Goal: Transaction & Acquisition: Purchase product/service

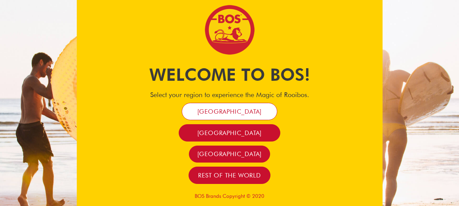
click at [245, 111] on span "[GEOGRAPHIC_DATA]" at bounding box center [229, 112] width 64 height 8
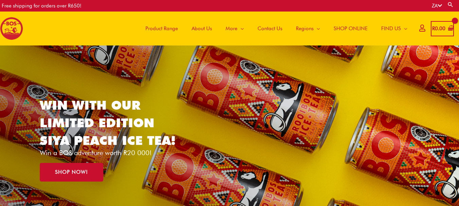
click at [419, 29] on icon at bounding box center [422, 27] width 6 height 5
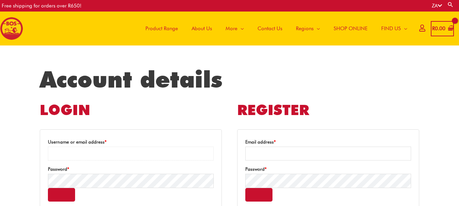
click at [110, 152] on input "Username or email address * Required" at bounding box center [131, 154] width 166 height 14
type input "**********"
click at [62, 197] on button "Show password" at bounding box center [61, 195] width 27 height 14
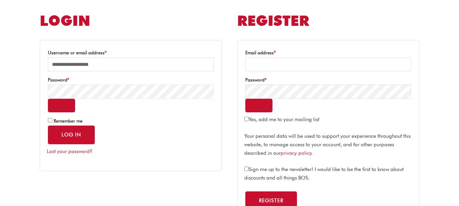
scroll to position [95, 0]
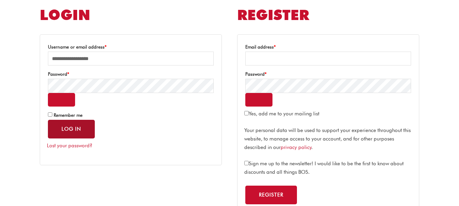
click at [77, 130] on button "Log in" at bounding box center [71, 129] width 47 height 19
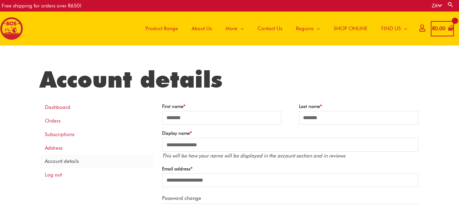
click at [154, 25] on span "Product Range" at bounding box center [161, 28] width 33 height 20
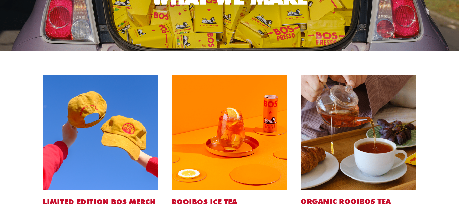
scroll to position [281, 0]
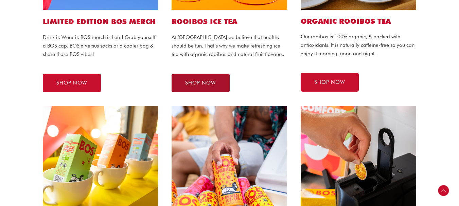
click at [221, 89] on link "SHOP NOW" at bounding box center [200, 83] width 58 height 19
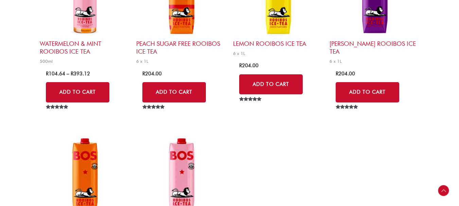
scroll to position [1576, 0]
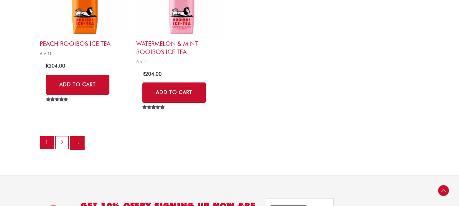
click at [78, 145] on link "→" at bounding box center [78, 143] width 14 height 14
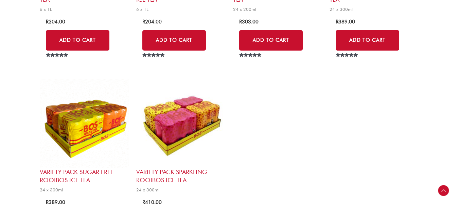
scroll to position [159, 0]
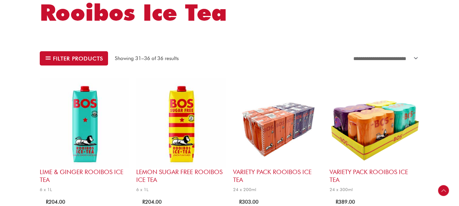
click at [85, 160] on img at bounding box center [85, 123] width 90 height 90
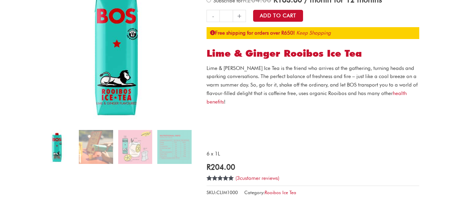
scroll to position [95, 0]
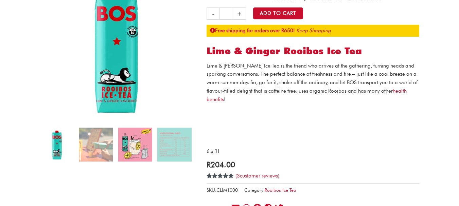
click at [147, 150] on img at bounding box center [135, 145] width 34 height 34
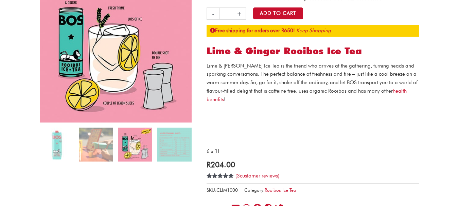
scroll to position [0, 0]
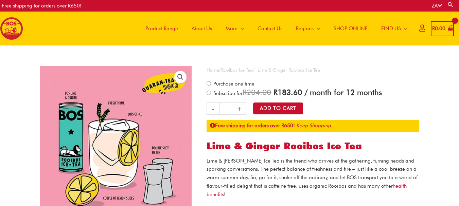
click at [241, 112] on link "+" at bounding box center [239, 108] width 13 height 12
click at [239, 109] on link "+" at bounding box center [239, 108] width 13 height 12
click at [240, 108] on link "+" at bounding box center [239, 108] width 13 height 12
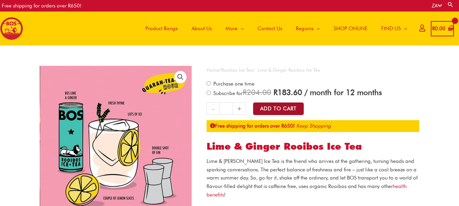
click at [296, 106] on button "Add to Cart" at bounding box center [278, 108] width 51 height 13
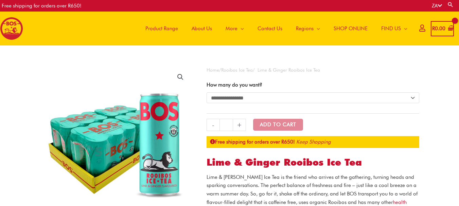
click at [279, 99] on select "**********" at bounding box center [312, 97] width 212 height 11
click at [206, 92] on select "**********" at bounding box center [312, 97] width 212 height 11
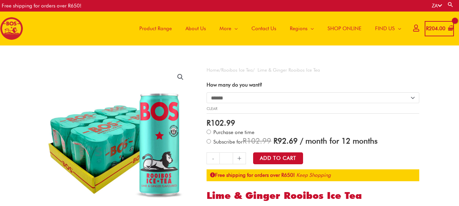
click at [282, 100] on select "**********" at bounding box center [312, 97] width 212 height 11
select select "**********"
click at [206, 92] on select "**********" at bounding box center [312, 97] width 212 height 11
click at [240, 161] on link "+" at bounding box center [239, 158] width 13 height 12
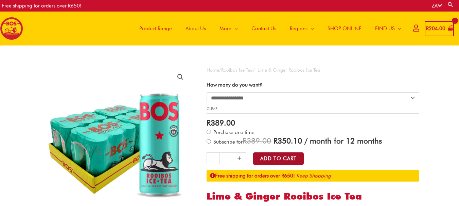
click at [287, 160] on button "Add to Cart" at bounding box center [278, 158] width 51 height 13
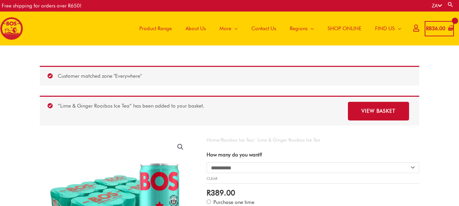
click at [165, 28] on span "Product Range" at bounding box center [155, 28] width 33 height 20
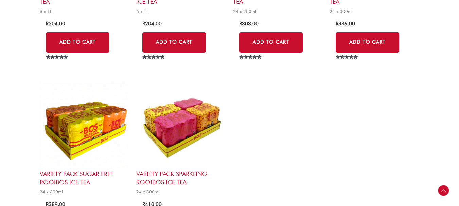
scroll to position [518, 0]
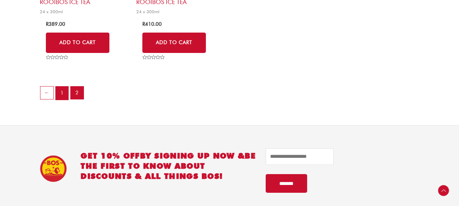
click at [60, 95] on link "1" at bounding box center [62, 94] width 13 height 14
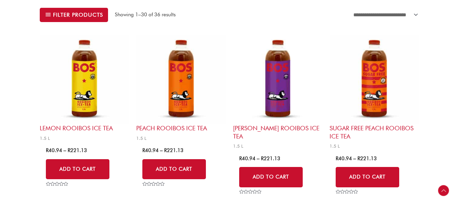
scroll to position [231, 0]
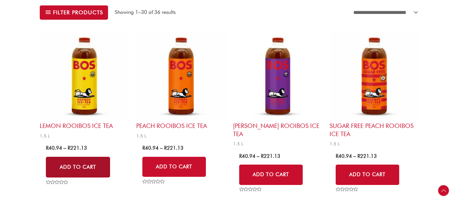
click at [79, 169] on link "Add to Cart" at bounding box center [78, 167] width 64 height 21
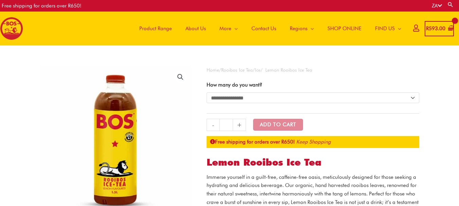
click at [299, 100] on select "**********" at bounding box center [312, 97] width 212 height 11
select select "*********"
click at [206, 92] on select "**********" at bounding box center [312, 97] width 212 height 11
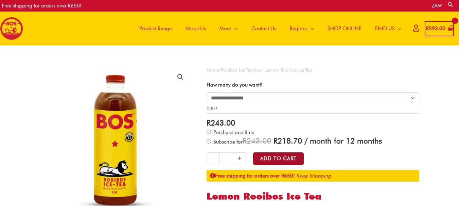
click at [281, 156] on button "Add to Cart" at bounding box center [278, 158] width 51 height 13
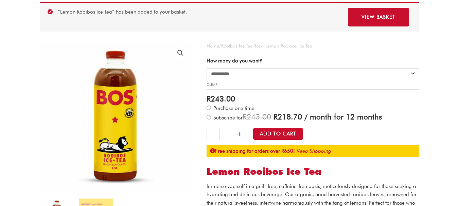
scroll to position [95, 0]
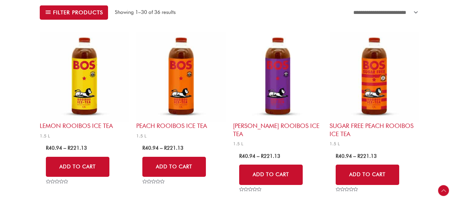
scroll to position [231, 0]
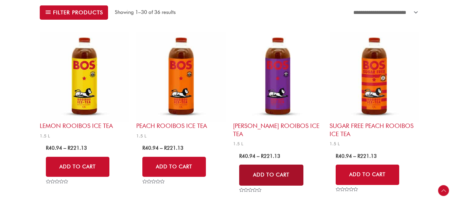
click at [258, 167] on link "Add to Cart" at bounding box center [271, 175] width 64 height 21
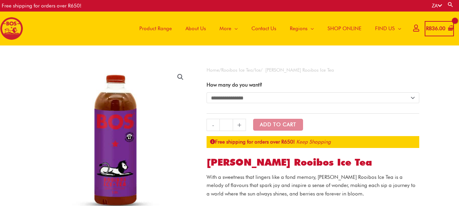
click at [272, 94] on select "**********" at bounding box center [312, 97] width 212 height 11
select select "*********"
click at [206, 92] on select "**********" at bounding box center [312, 97] width 212 height 11
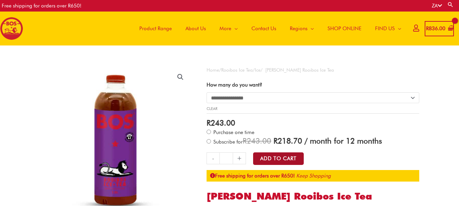
click at [273, 158] on button "Add to Cart" at bounding box center [278, 158] width 51 height 13
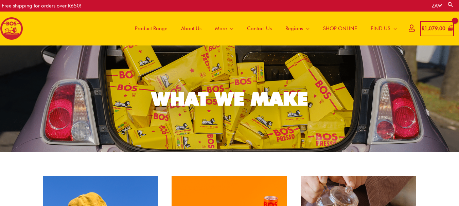
scroll to position [180, 0]
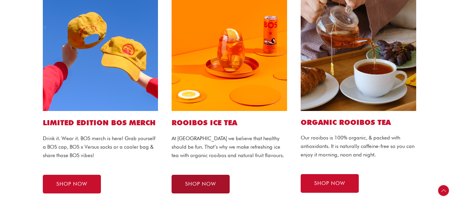
click at [207, 188] on link "SHOP NOW" at bounding box center [200, 184] width 58 height 19
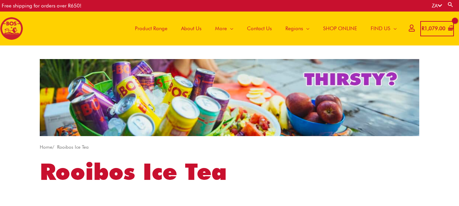
click at [450, 5] on link "Search" at bounding box center [450, 4] width 7 height 6
click at [433, 5] on input "Search for:" at bounding box center [418, 5] width 80 height 10
type input "******"
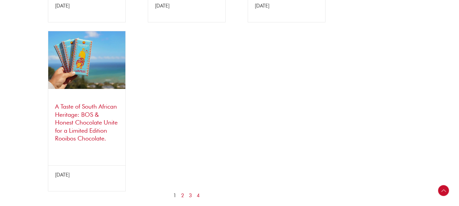
scroll to position [611, 0]
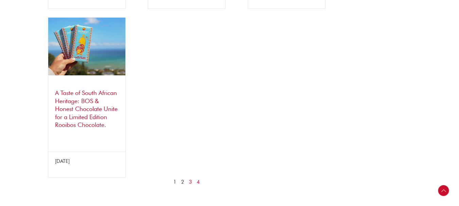
click at [182, 182] on link "2" at bounding box center [182, 182] width 3 height 8
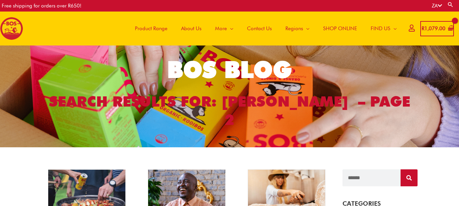
click at [451, 2] on link "Search" at bounding box center [450, 4] width 7 height 6
click at [419, 8] on input "******" at bounding box center [418, 5] width 80 height 10
type input "****"
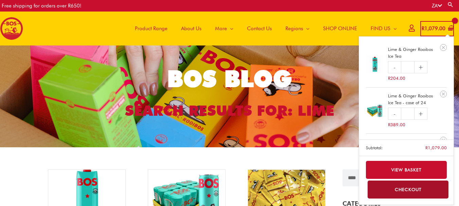
click at [437, 30] on bdi "R 1,079.00" at bounding box center [433, 28] width 24 height 6
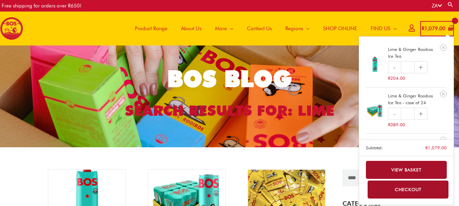
click at [416, 168] on link "View basket" at bounding box center [406, 170] width 81 height 18
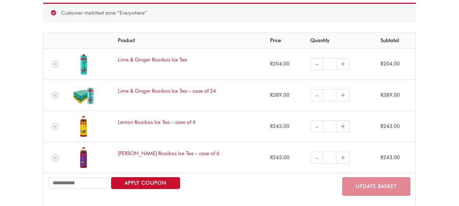
scroll to position [109, 0]
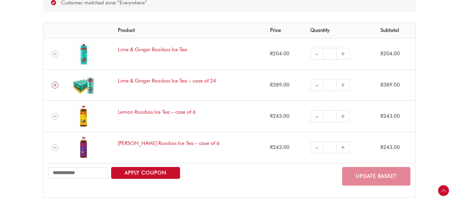
click at [56, 86] on icon "Remove Lime & Ginger Rooibos Ice Tea - case of 24 from cart" at bounding box center [55, 85] width 5 height 5
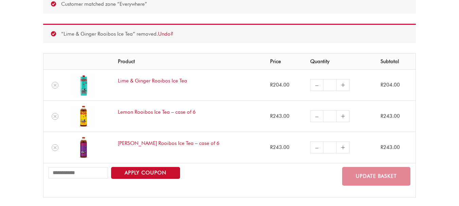
scroll to position [67, 0]
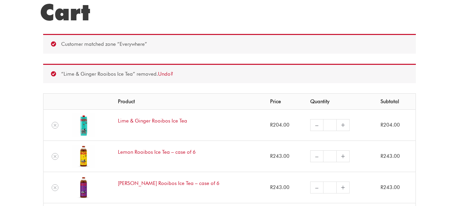
click at [336, 127] on link "+" at bounding box center [342, 125] width 13 height 12
click at [323, 127] on input "*" at bounding box center [329, 125] width 13 height 12
type input "*"
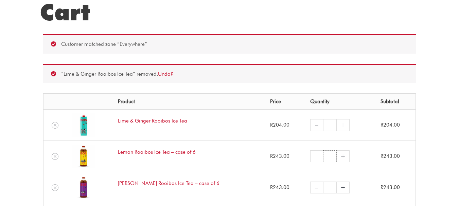
click at [323, 157] on input "*" at bounding box center [329, 156] width 13 height 12
type input "*"
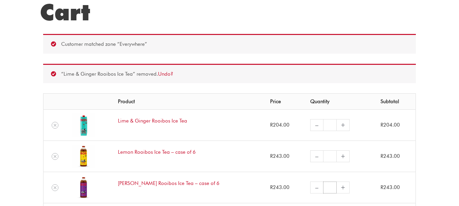
click at [323, 186] on input "*" at bounding box center [329, 188] width 13 height 12
type input "*"
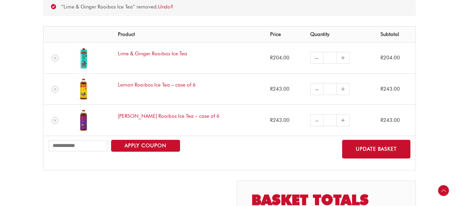
scroll to position [135, 0]
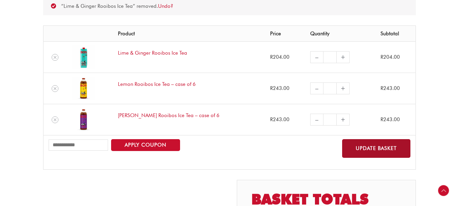
click at [385, 150] on button "Update basket" at bounding box center [376, 148] width 68 height 19
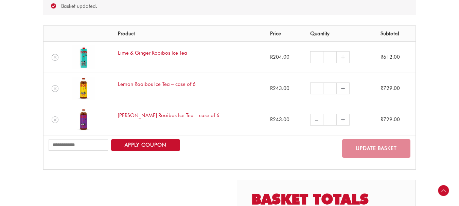
click at [310, 88] on link "–" at bounding box center [316, 88] width 13 height 12
click at [323, 88] on input "*" at bounding box center [329, 88] width 13 height 12
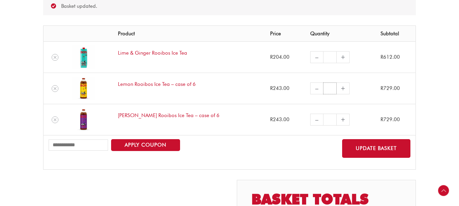
type input "*"
click at [323, 120] on input "*" at bounding box center [329, 120] width 13 height 12
type input "*"
click at [323, 61] on input "*" at bounding box center [329, 57] width 13 height 12
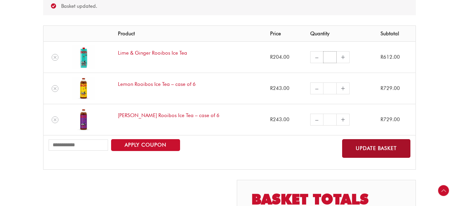
type input "*"
click at [367, 146] on button "Update basket" at bounding box center [376, 148] width 68 height 19
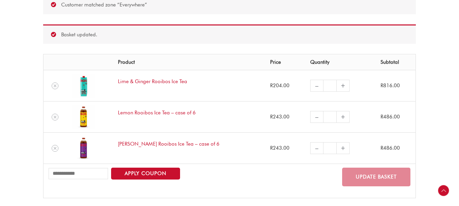
scroll to position [104, 0]
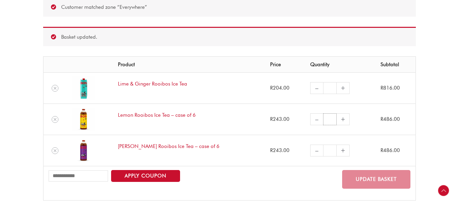
click at [323, 120] on input "*" at bounding box center [329, 119] width 13 height 12
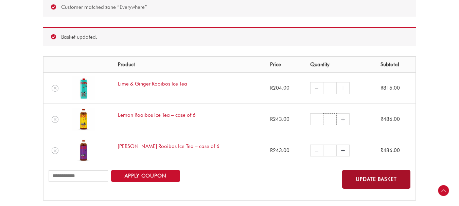
type input "*"
click at [375, 185] on button "Update basket" at bounding box center [376, 179] width 68 height 19
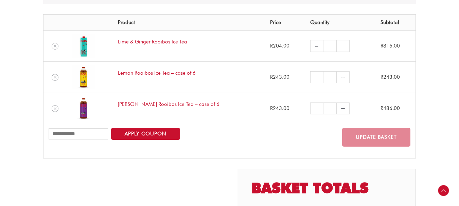
scroll to position [326, 0]
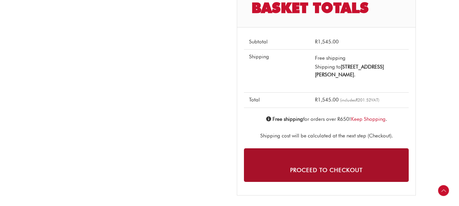
click at [321, 170] on link "Proceed to checkout" at bounding box center [326, 165] width 165 height 34
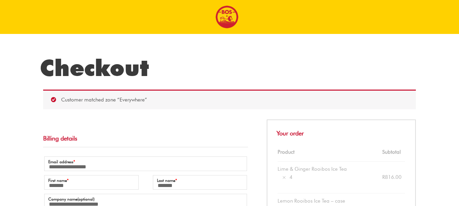
select select "**"
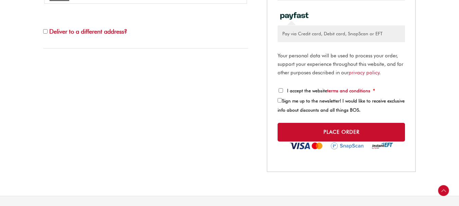
scroll to position [339, 0]
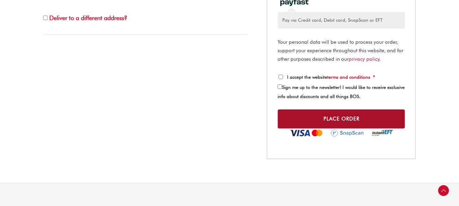
click at [335, 128] on button "Place order" at bounding box center [340, 118] width 127 height 19
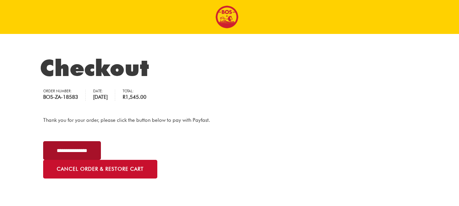
click at [101, 151] on input "**********" at bounding box center [72, 150] width 58 height 19
